Goal: Browse casually: Explore the website without a specific task or goal

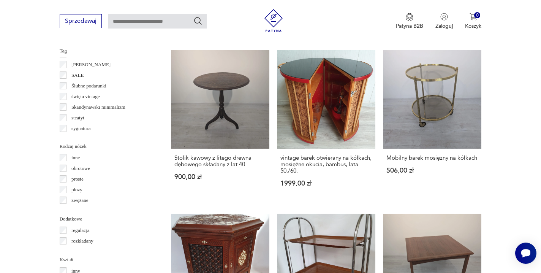
scroll to position [509, 0]
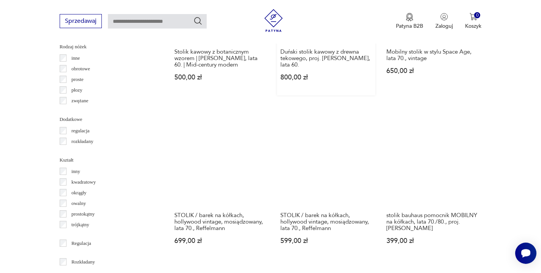
scroll to position [882, 0]
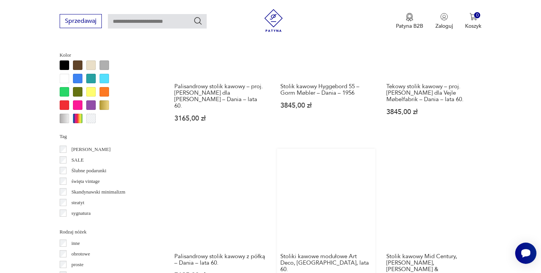
scroll to position [698, 0]
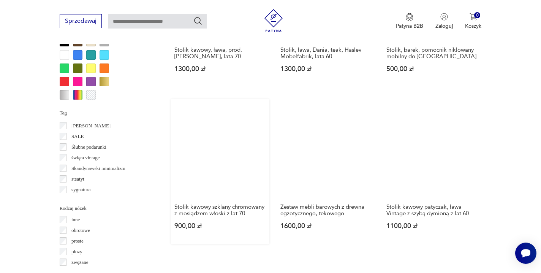
scroll to position [722, 0]
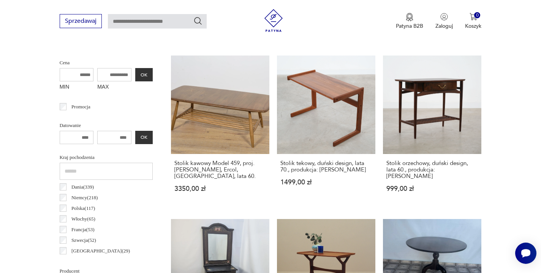
scroll to position [202, 0]
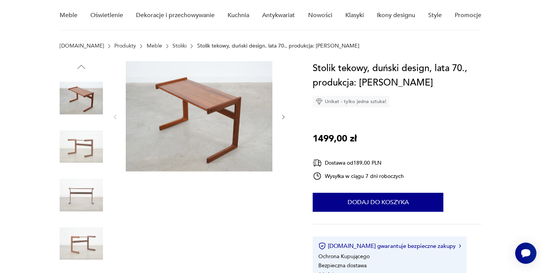
scroll to position [69, 0]
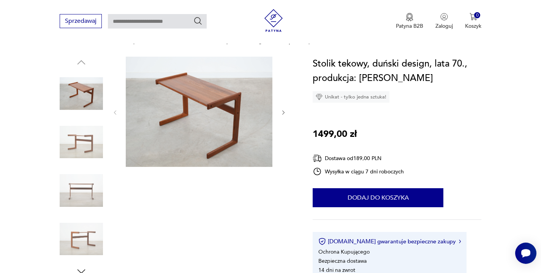
click at [282, 115] on icon "button" at bounding box center [284, 113] width 6 height 6
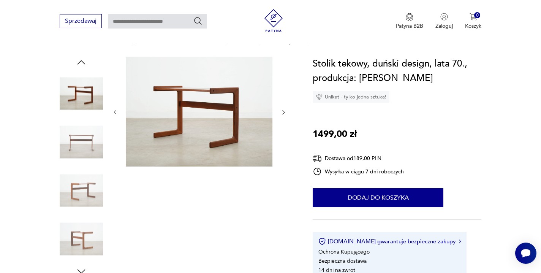
click at [282, 115] on icon "button" at bounding box center [284, 112] width 6 height 6
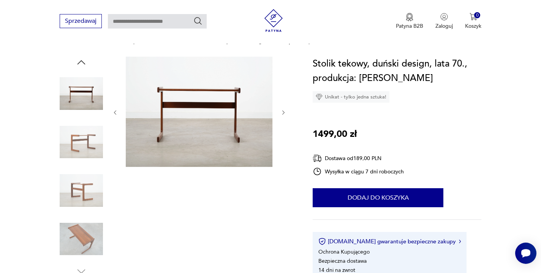
click at [282, 115] on icon "button" at bounding box center [284, 113] width 6 height 6
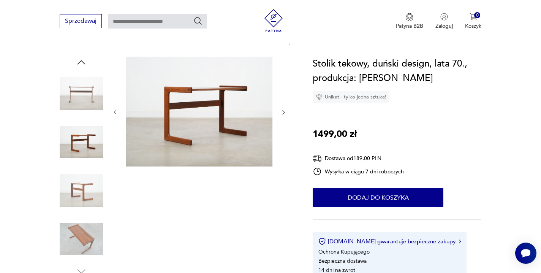
click at [282, 115] on icon "button" at bounding box center [284, 112] width 6 height 6
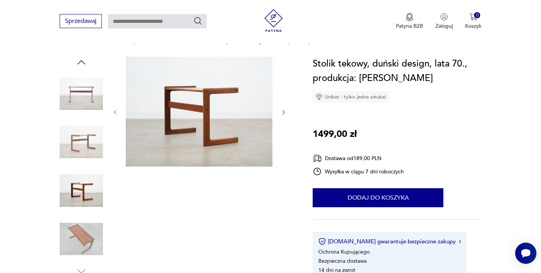
click at [282, 115] on icon "button" at bounding box center [284, 112] width 6 height 6
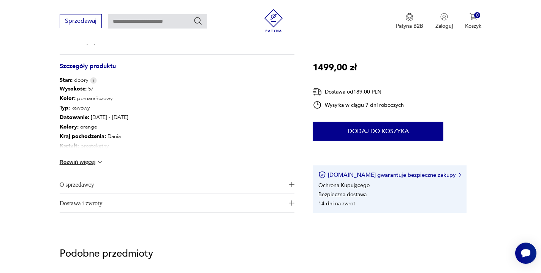
scroll to position [411, 0]
